Goal: Obtain resource: Obtain resource

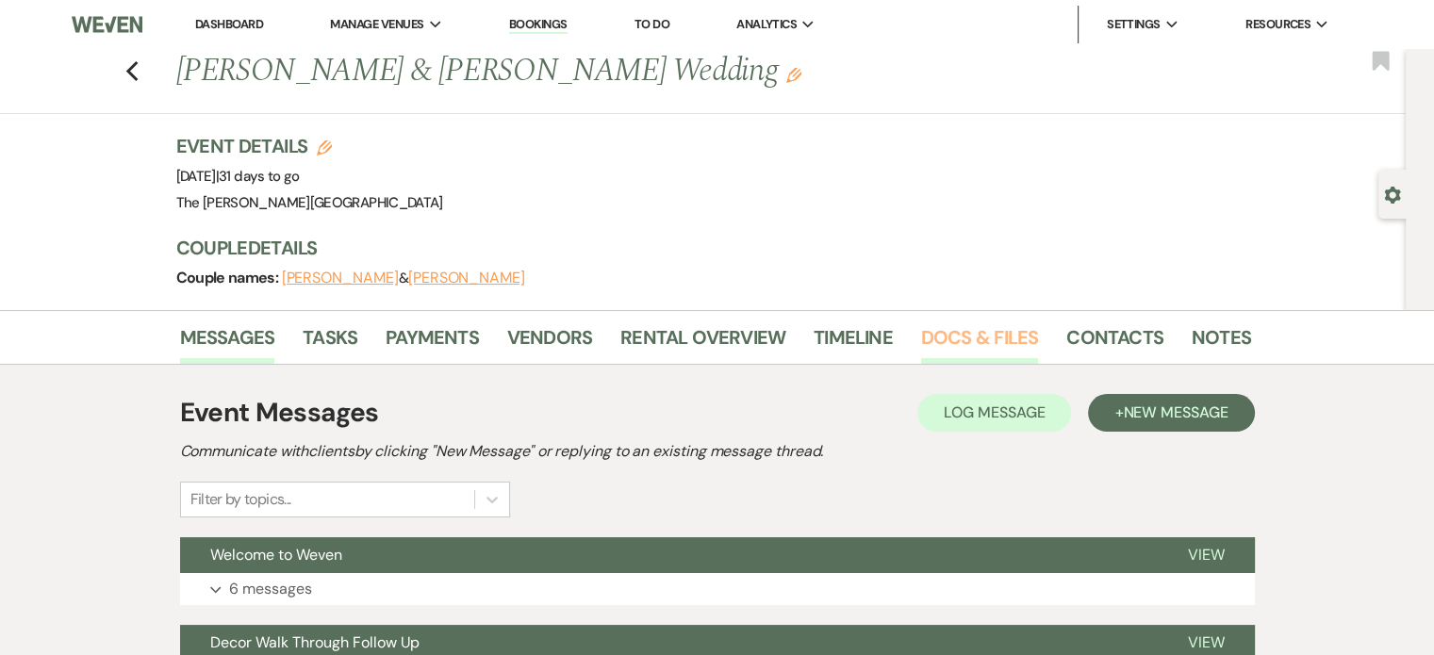
click at [990, 326] on link "Docs & Files" at bounding box center [979, 342] width 117 height 41
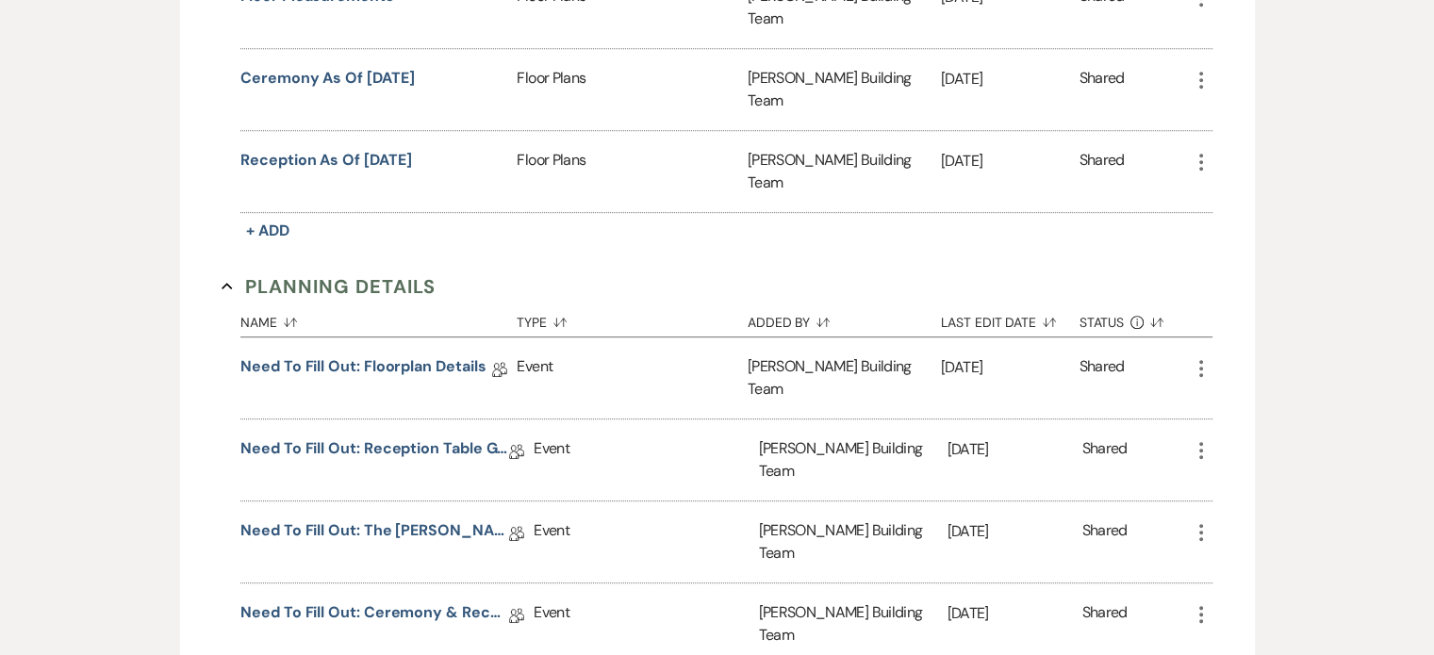
scroll to position [999, 0]
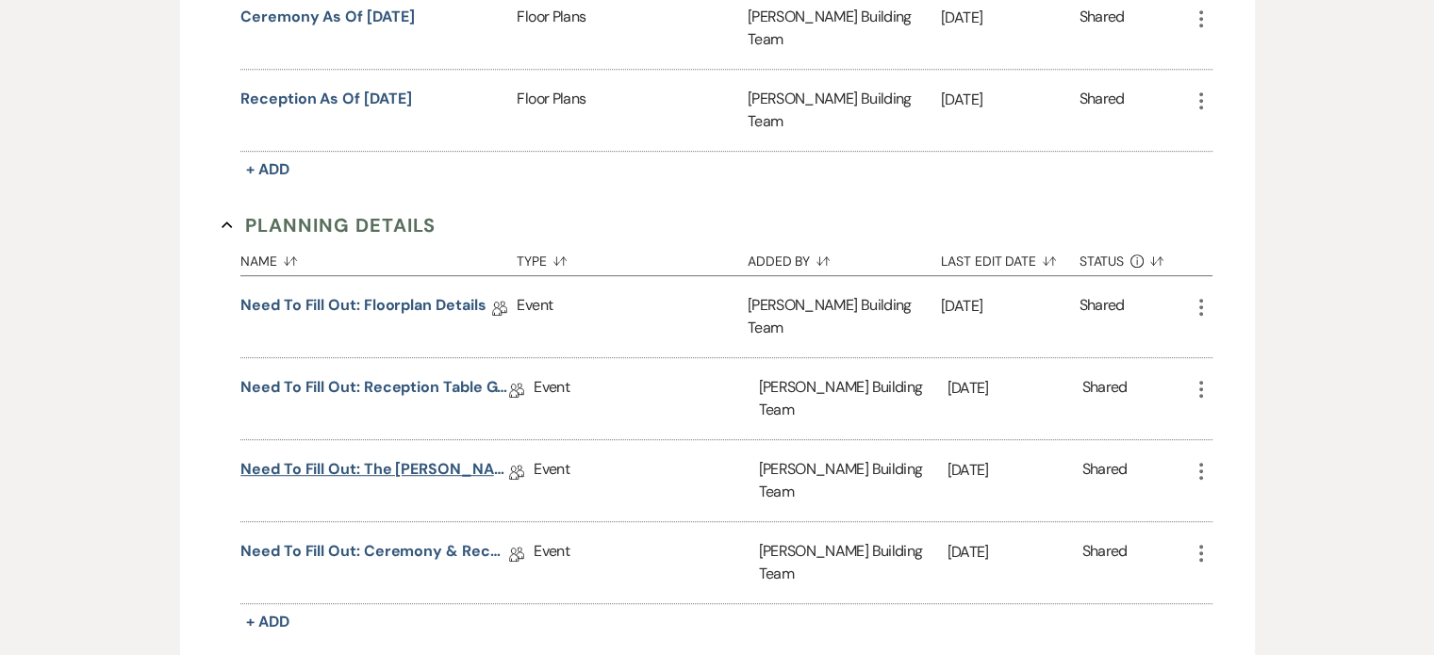
click at [426, 458] on link "Need to Fill Out: The [PERSON_NAME] Building Planning Document" at bounding box center [374, 472] width 269 height 29
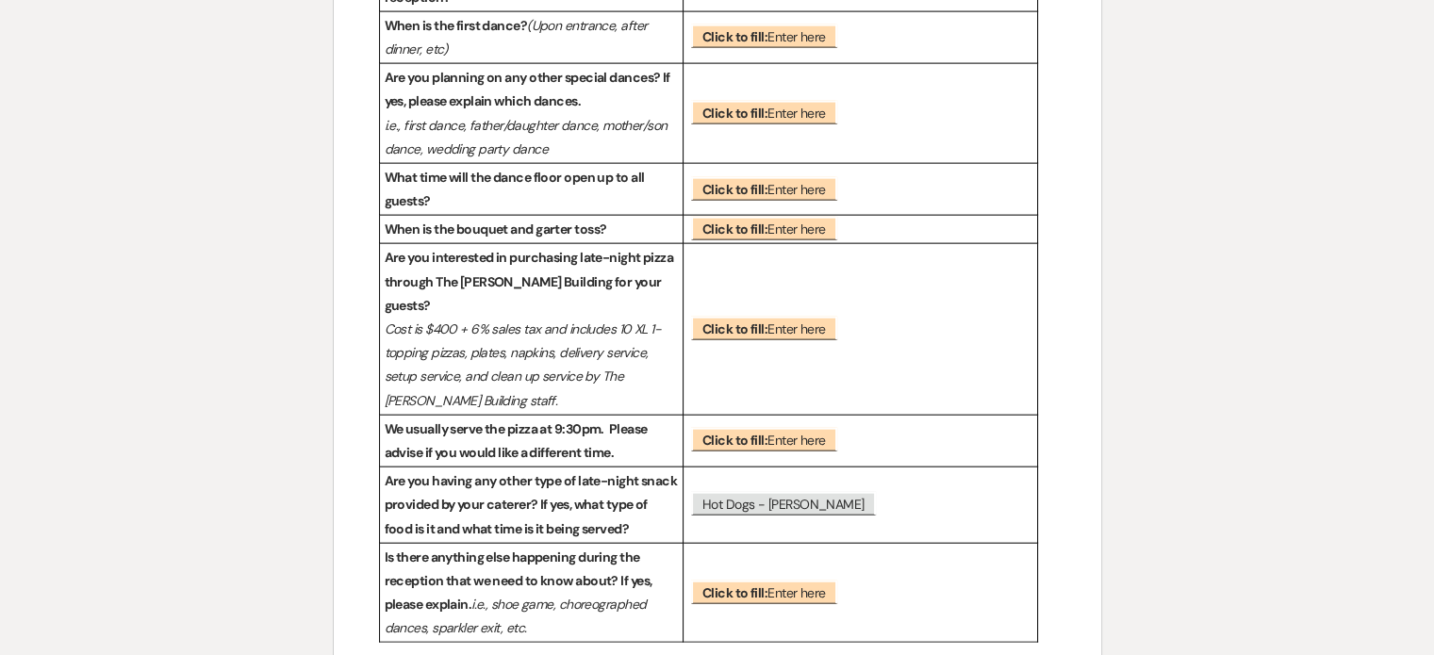
scroll to position [4326, 0]
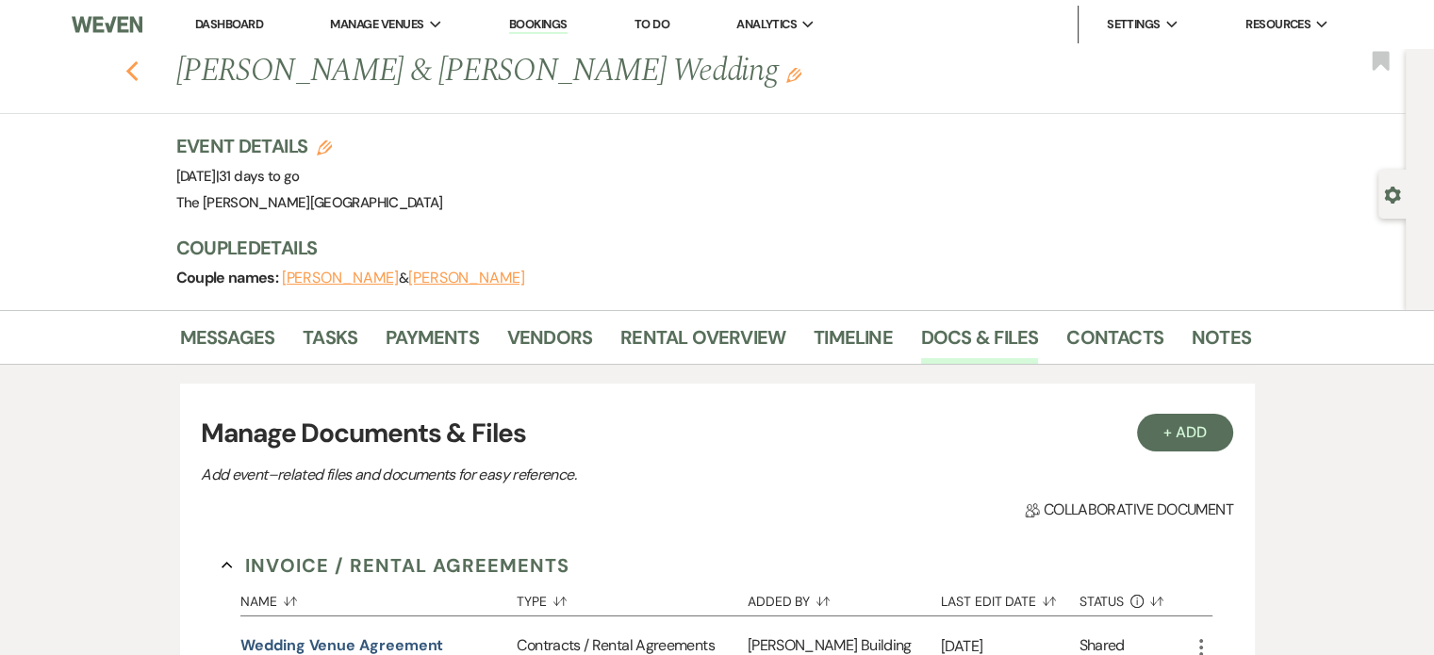
click at [140, 77] on icon "Previous" at bounding box center [132, 71] width 14 height 23
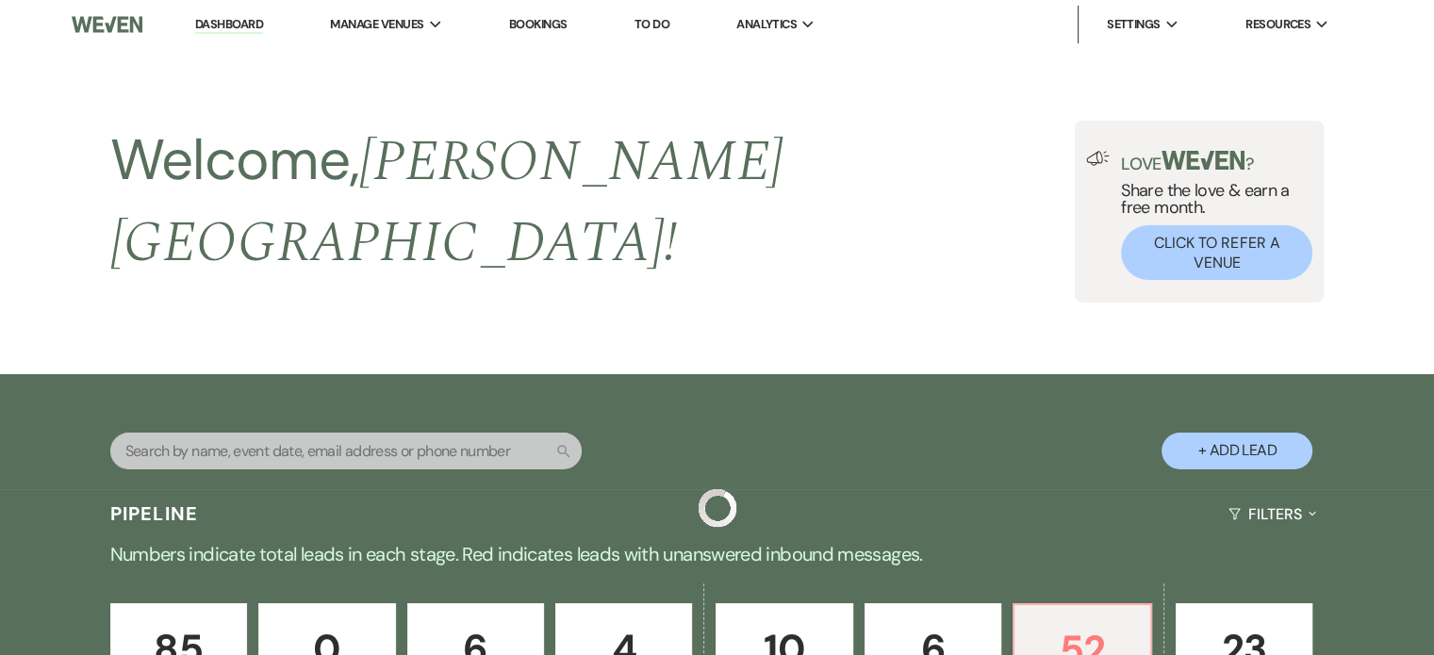
scroll to position [1157, 0]
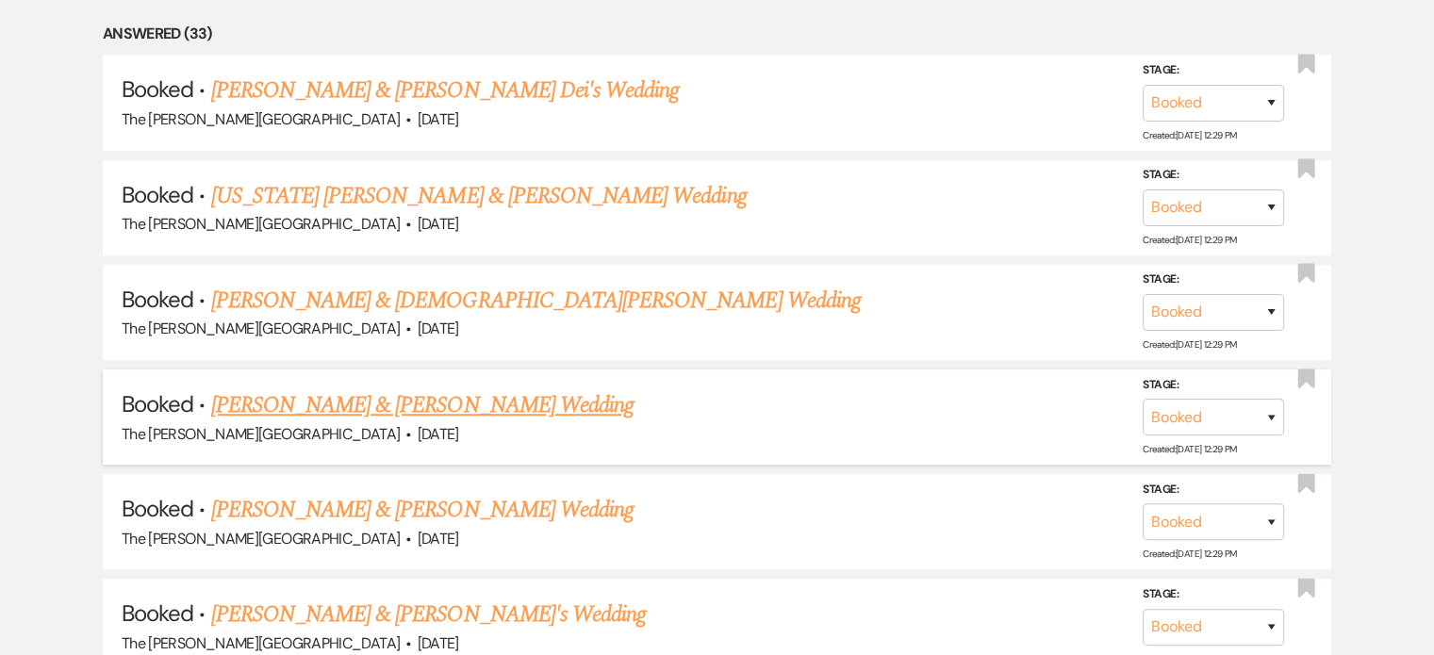
click at [474, 388] on link "[PERSON_NAME] & [PERSON_NAME] Wedding" at bounding box center [422, 405] width 422 height 34
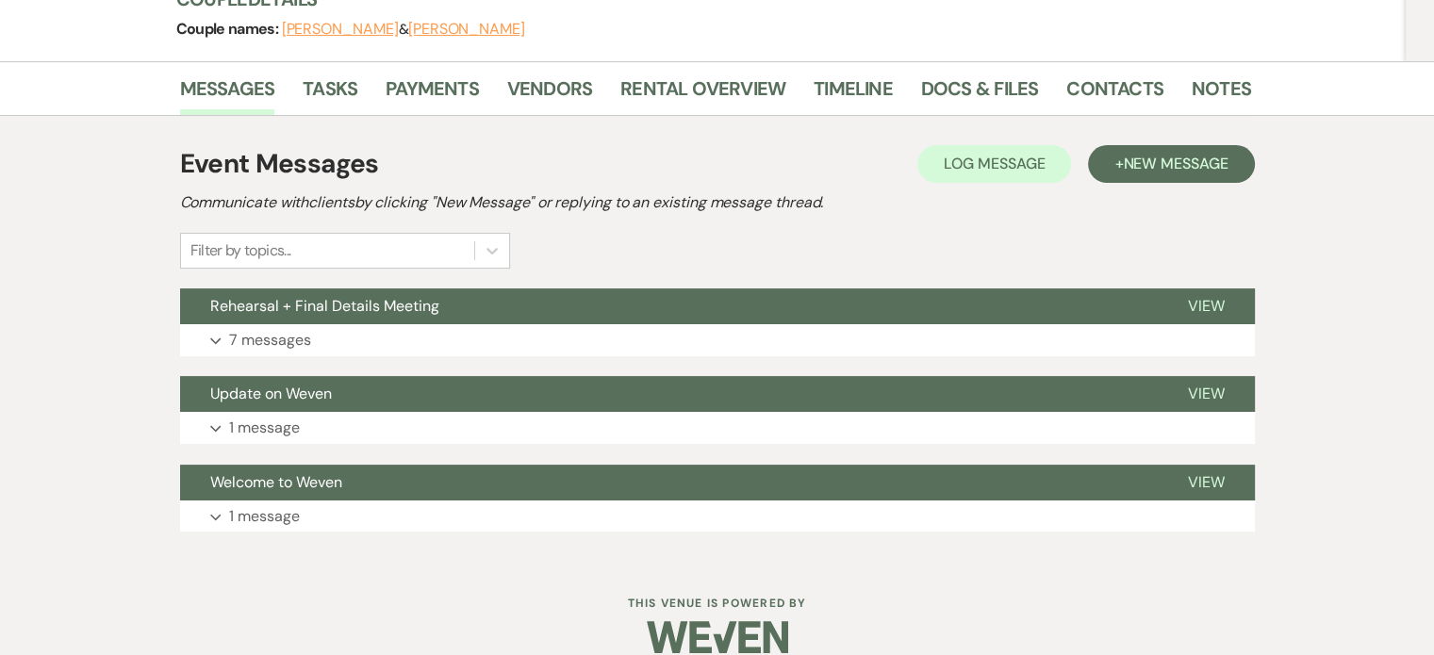
scroll to position [274, 0]
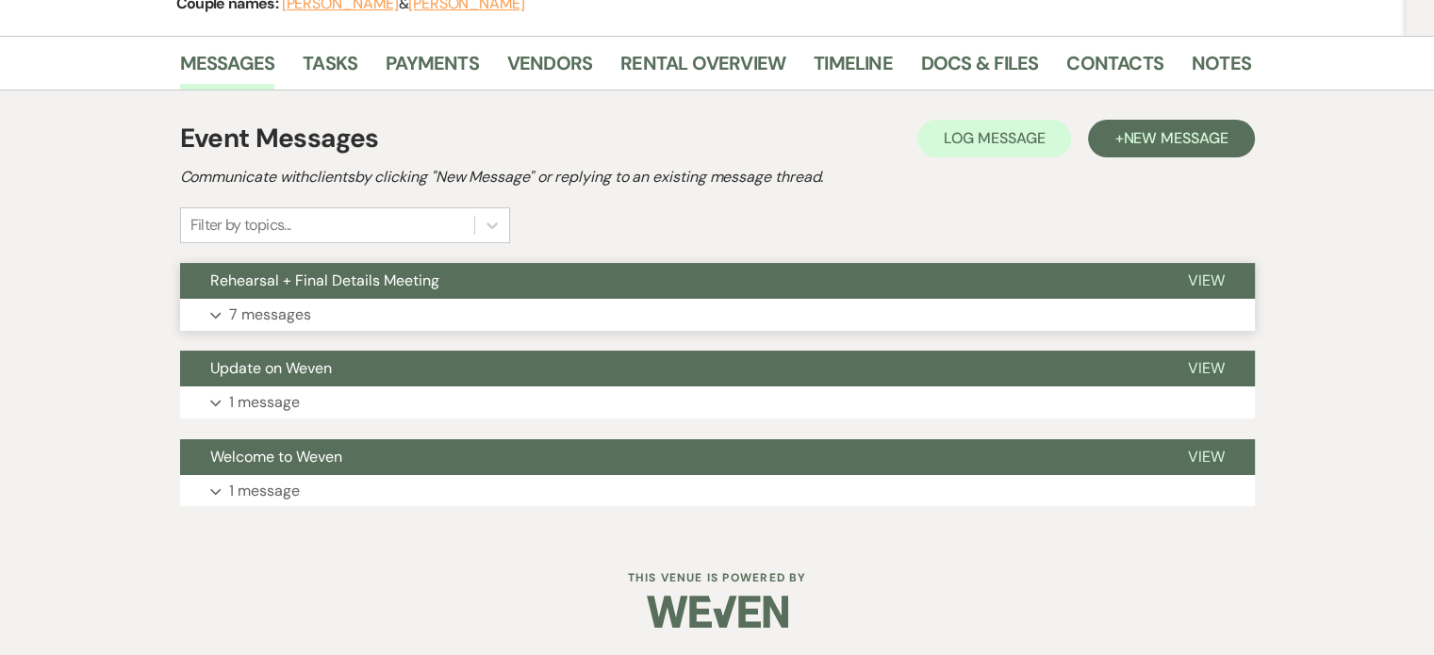
click at [285, 310] on p "7 messages" at bounding box center [270, 315] width 82 height 25
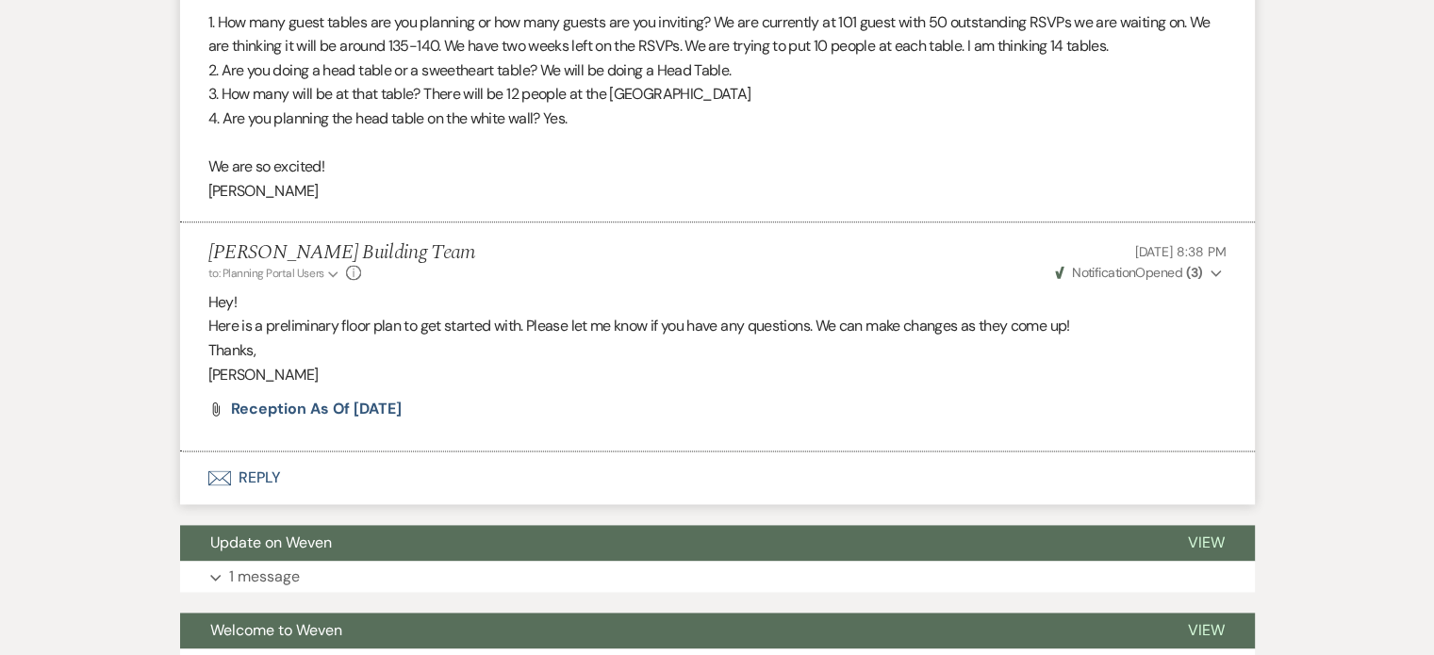
scroll to position [2390, 0]
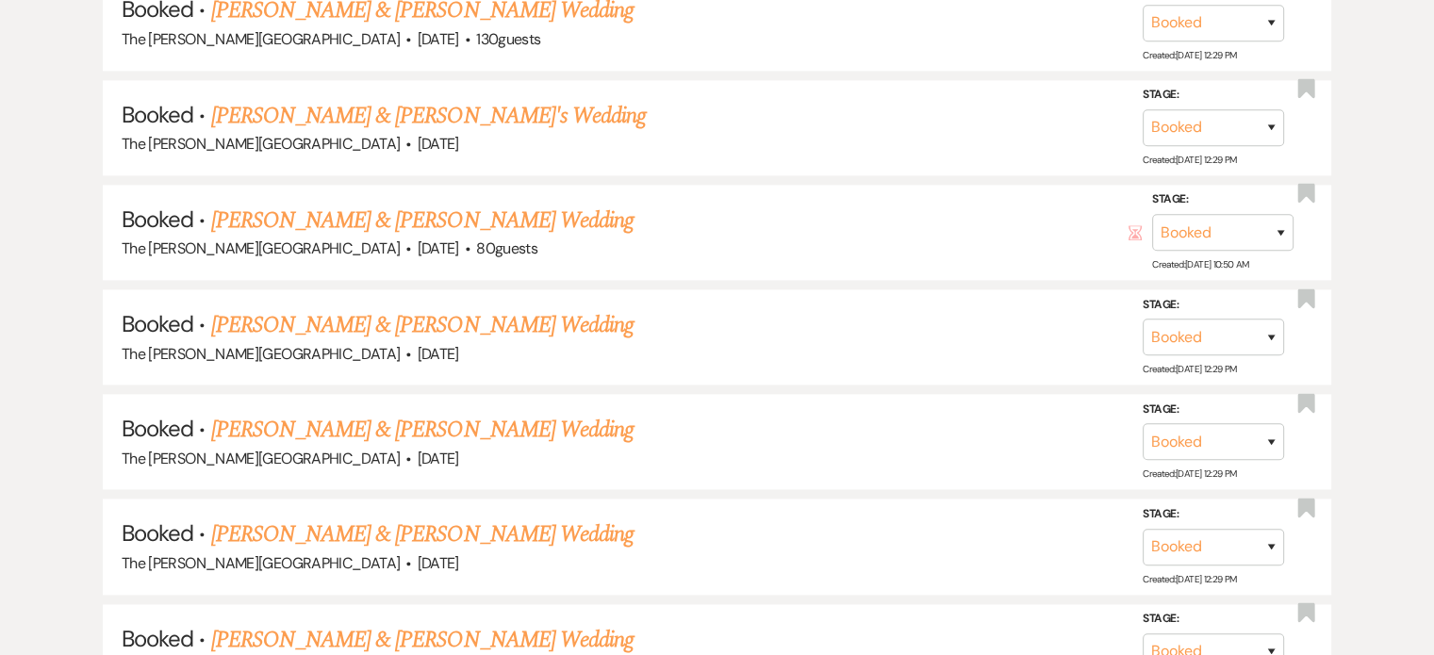
scroll to position [1157, 0]
